Goal: Task Accomplishment & Management: Manage account settings

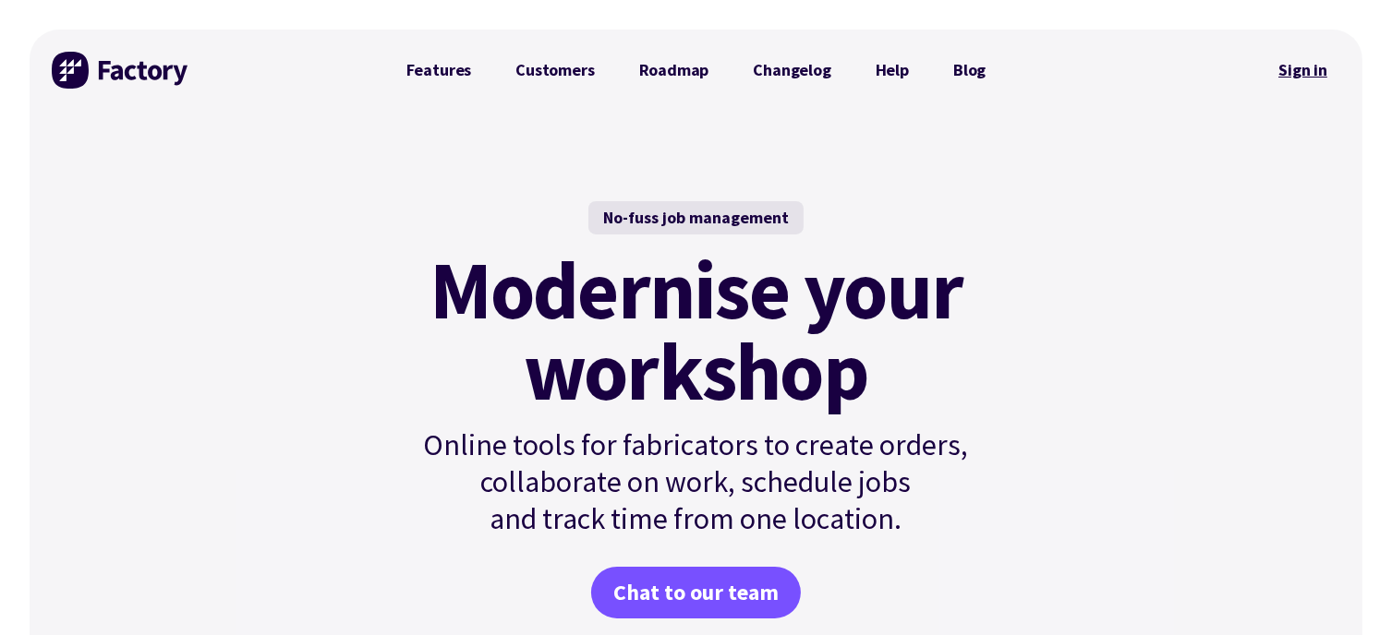
click at [1297, 69] on link "Sign in" at bounding box center [1302, 70] width 75 height 42
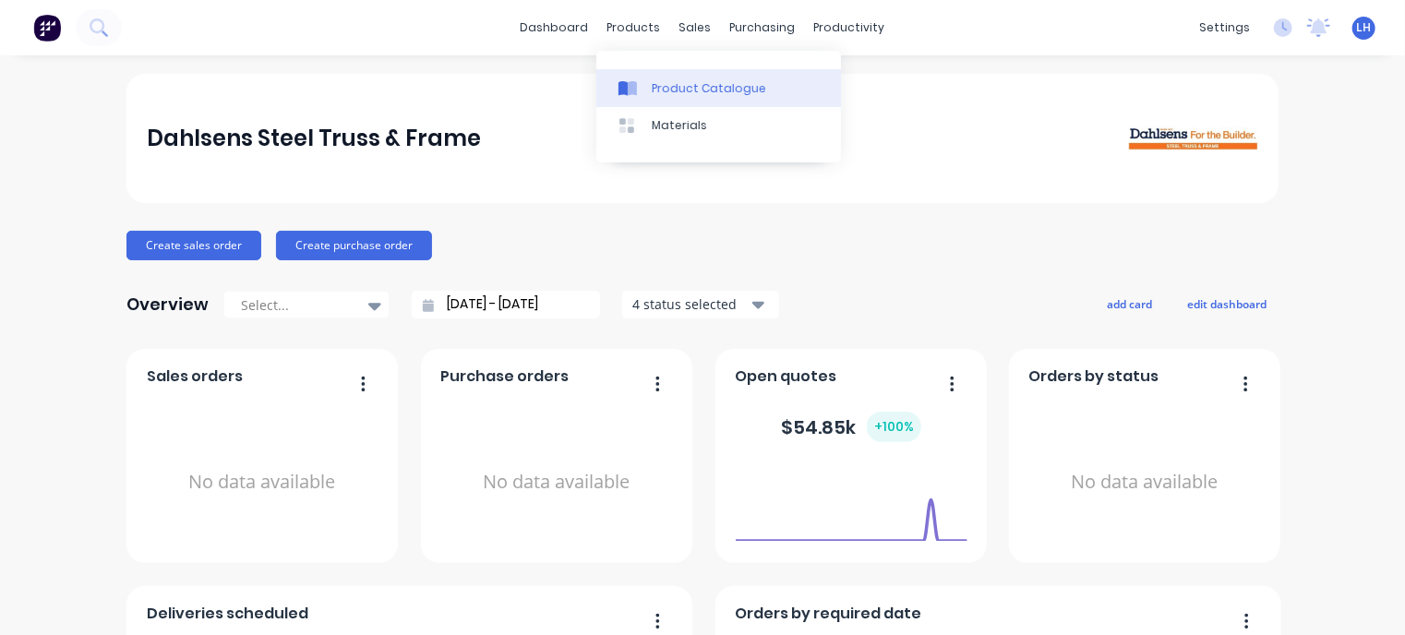
click at [664, 91] on div "Product Catalogue" at bounding box center [709, 88] width 114 height 17
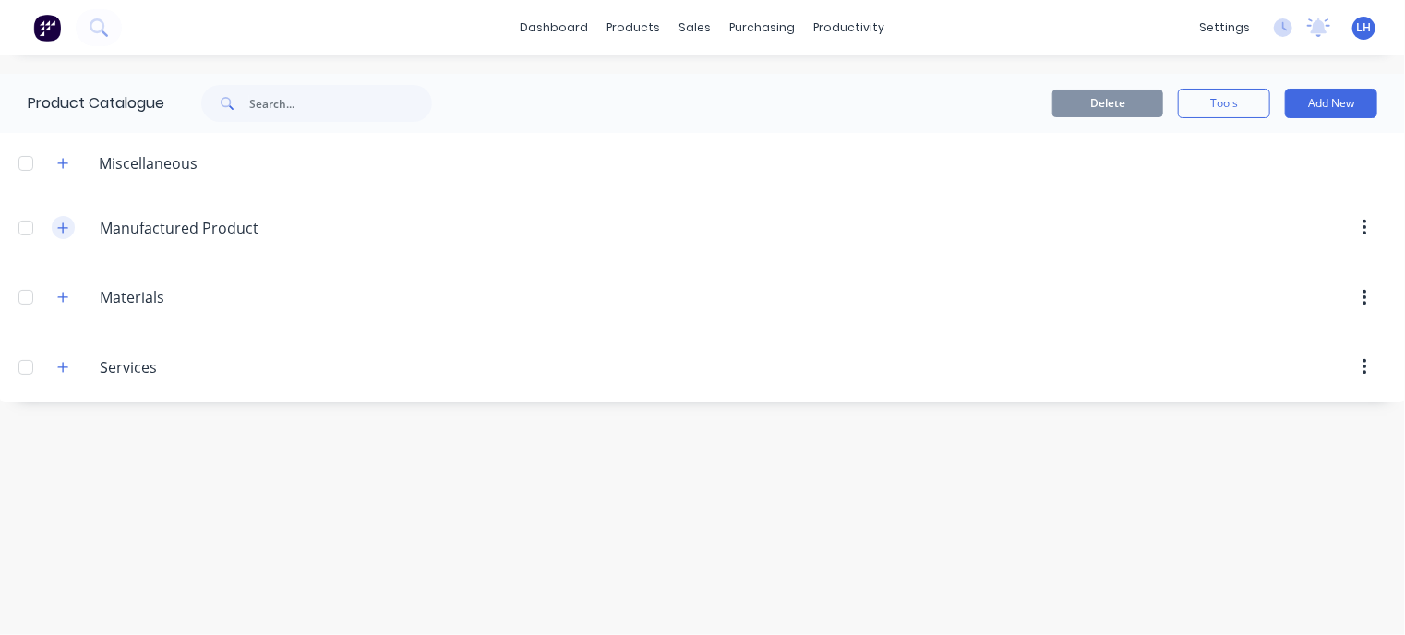
click at [67, 224] on icon "button" at bounding box center [62, 228] width 11 height 13
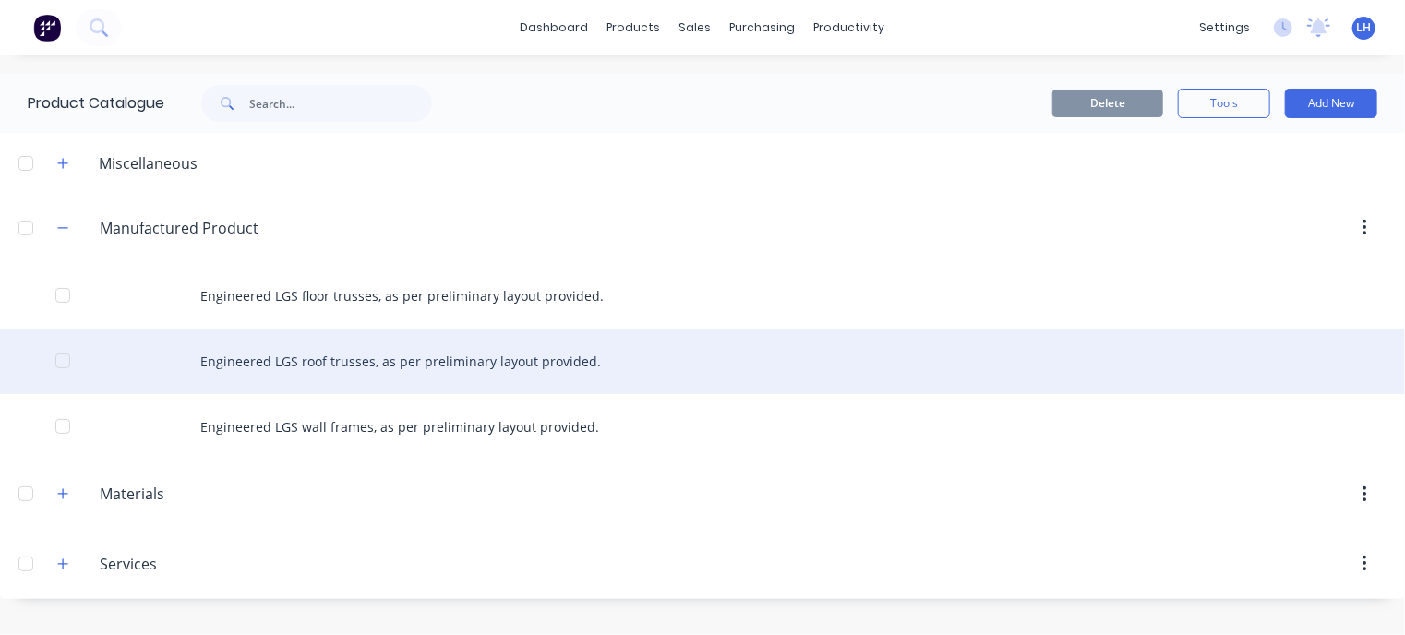
click at [336, 358] on div "Engineered LGS roof trusses, as per preliminary layout provided." at bounding box center [702, 362] width 1405 height 66
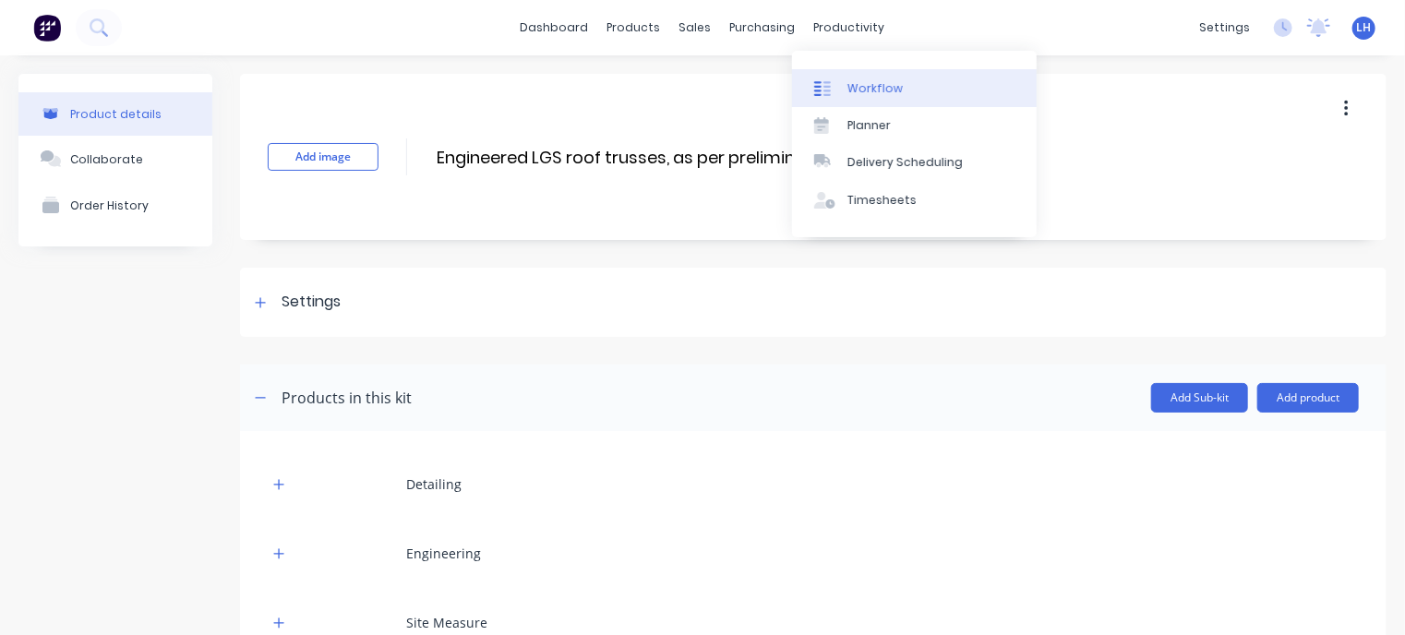
click at [879, 95] on div "Workflow" at bounding box center [875, 88] width 55 height 17
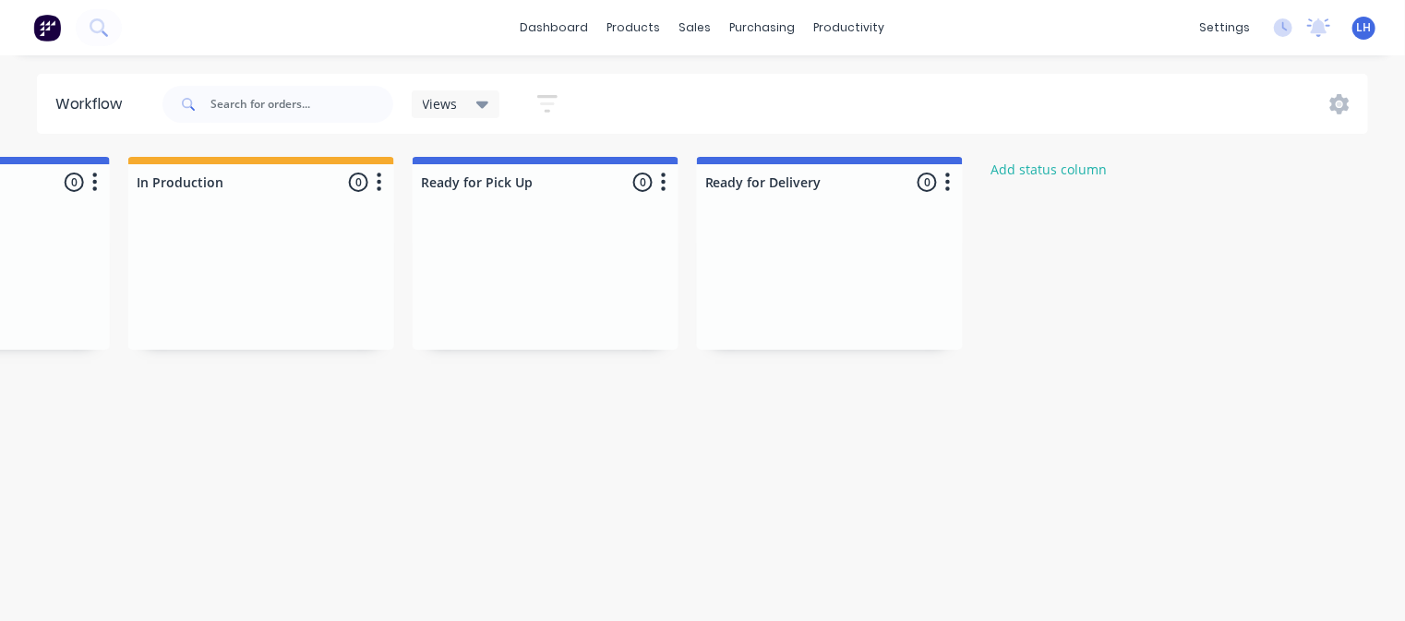
scroll to position [0, 1050]
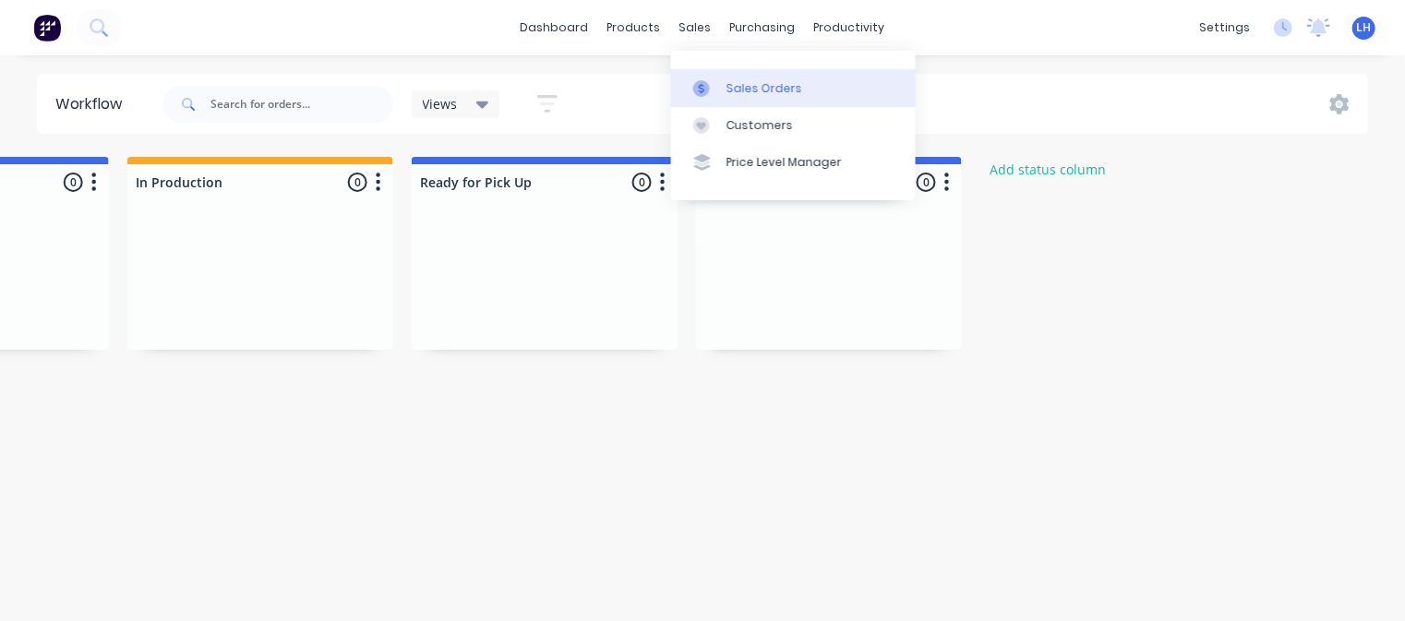
click at [753, 83] on div "Sales Orders" at bounding box center [765, 88] width 76 height 17
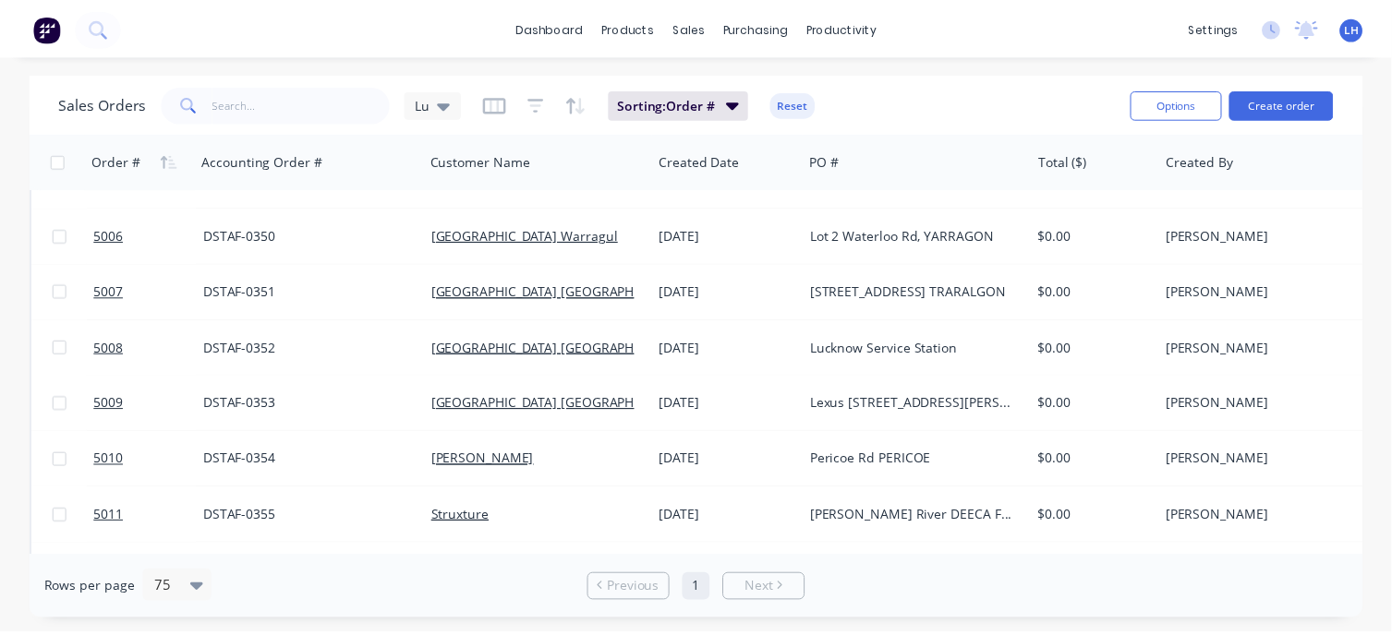
scroll to position [277, 0]
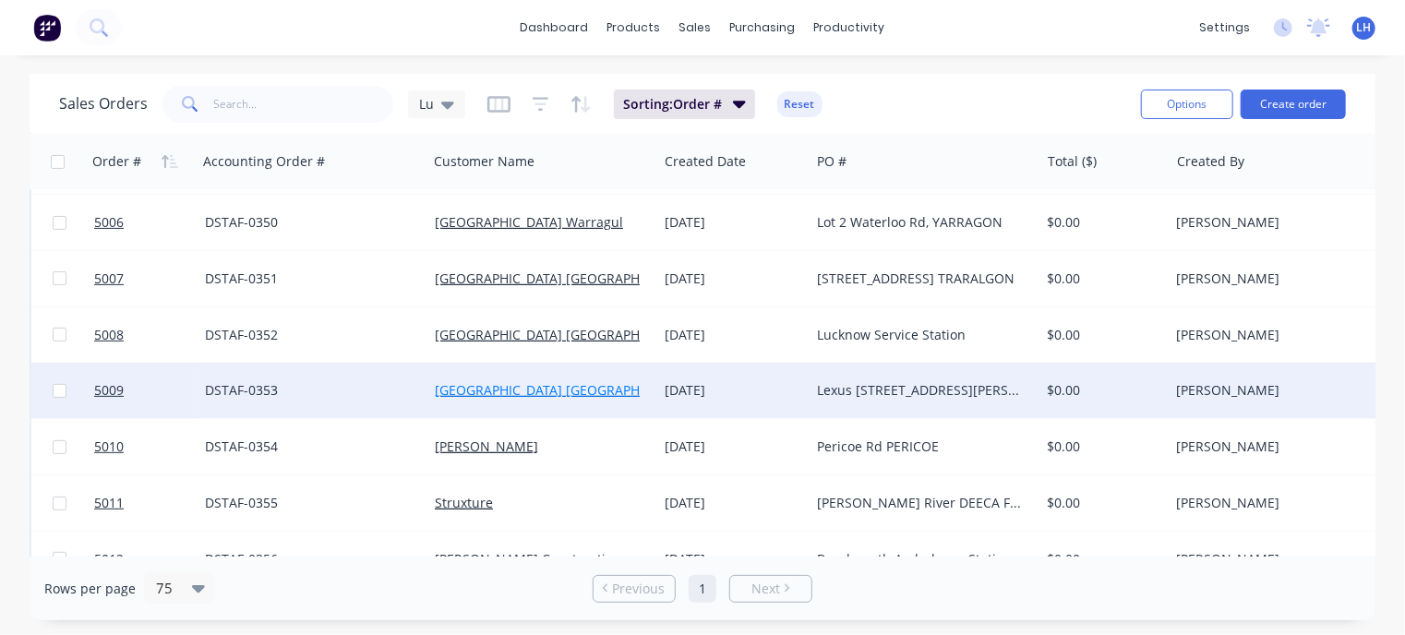
click at [537, 392] on link "[GEOGRAPHIC_DATA] [GEOGRAPHIC_DATA]" at bounding box center [564, 390] width 259 height 18
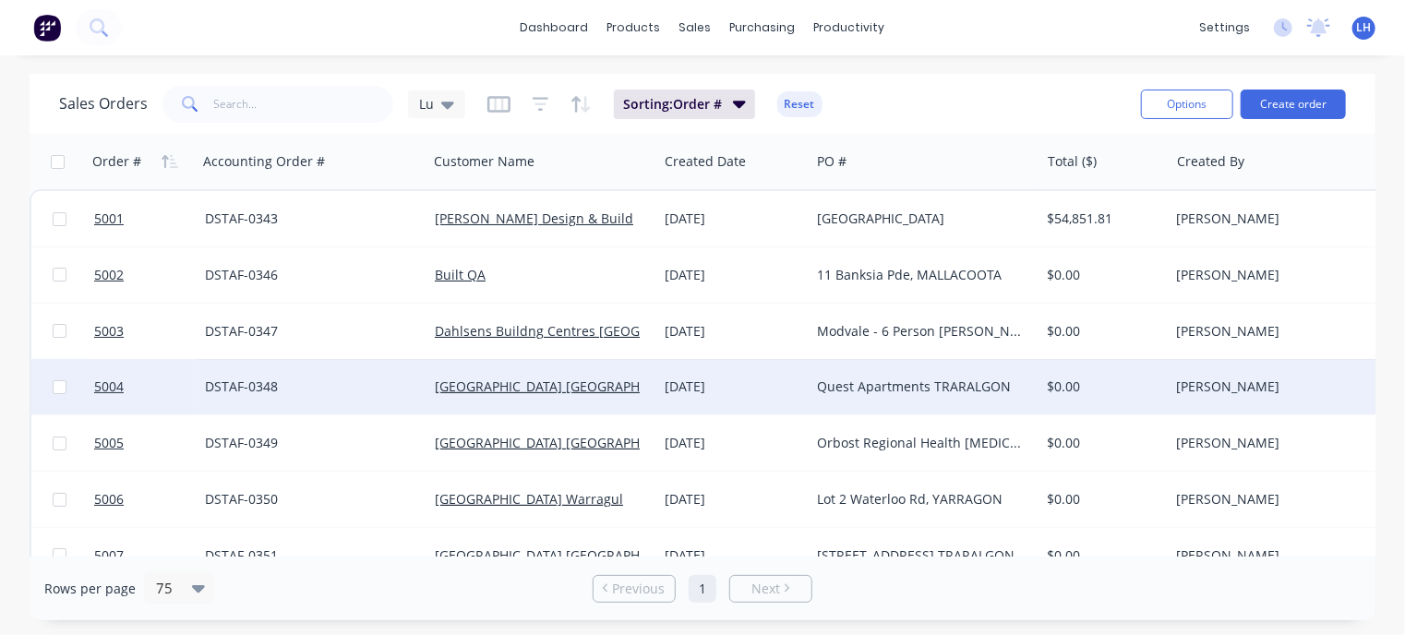
click at [917, 383] on div "Quest Apartments TRARALGON" at bounding box center [919, 387] width 205 height 18
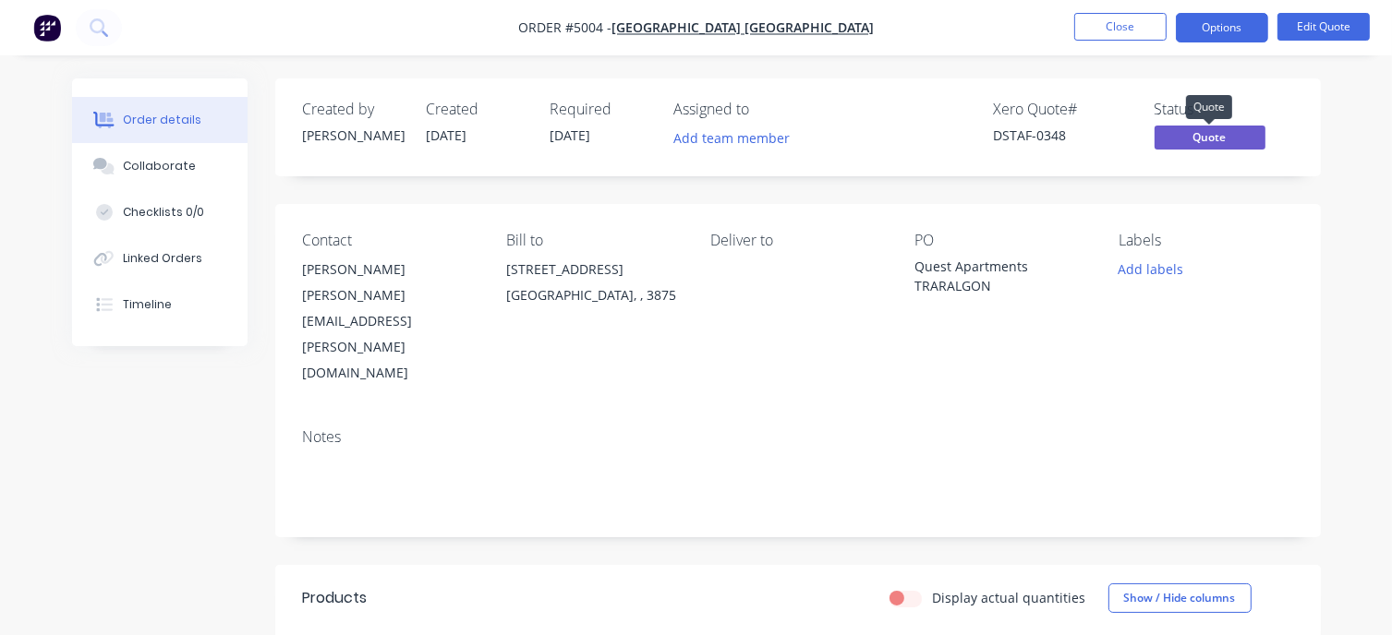
click at [1195, 136] on span "Quote" at bounding box center [1209, 137] width 111 height 23
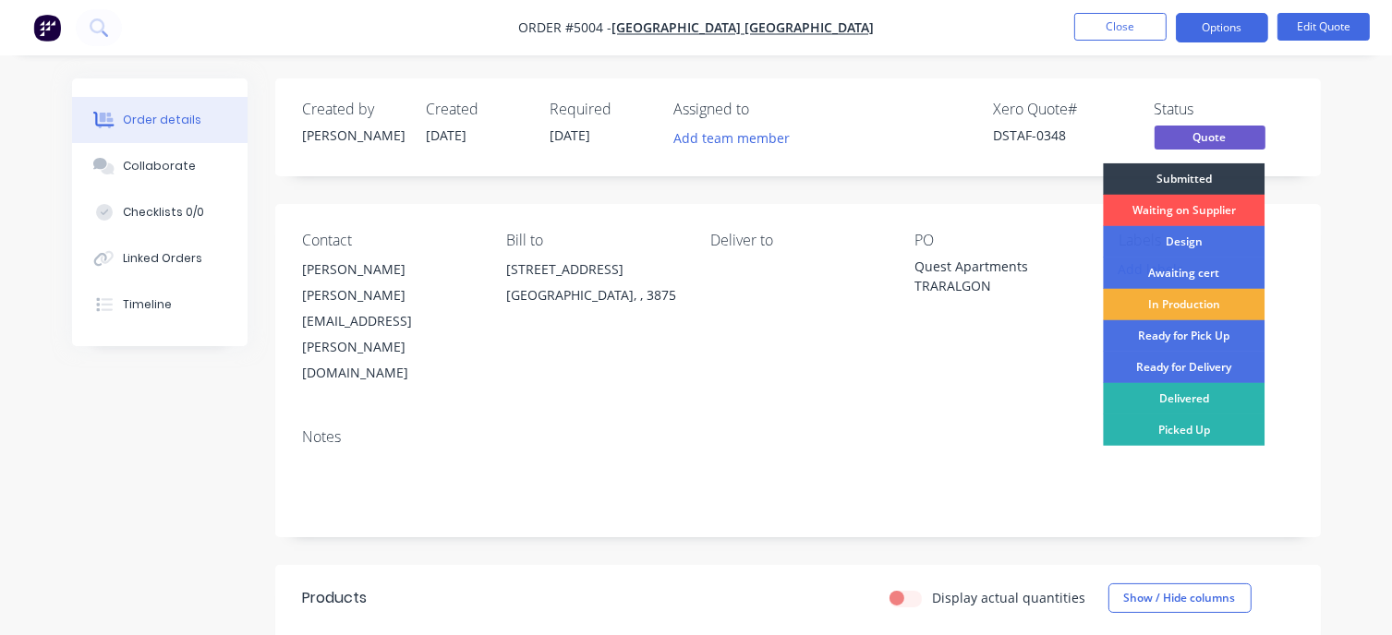
click at [1348, 236] on div "Order details Collaborate Checklists 0/0 Linked Orders Timeline Order details C…" at bounding box center [696, 556] width 1392 height 1112
